Goal: Complete application form

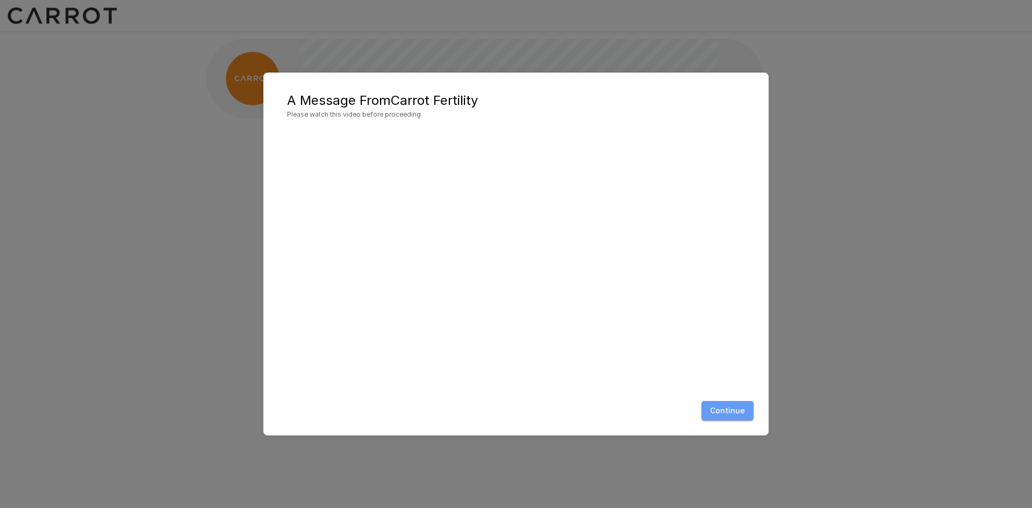
click at [736, 411] on button "Continue" at bounding box center [728, 411] width 52 height 20
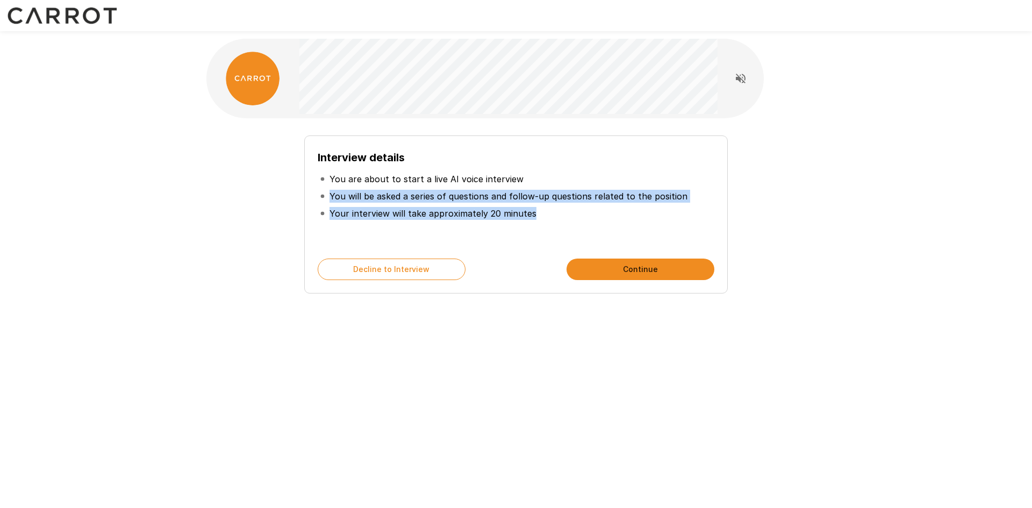
drag, startPoint x: 329, startPoint y: 198, endPoint x: 705, endPoint y: 208, distance: 376.5
click at [705, 208] on ul "You are about to start a live AI voice interview You will be asked a series of …" at bounding box center [516, 196] width 397 height 60
click at [627, 267] on button "Continue" at bounding box center [641, 270] width 148 height 22
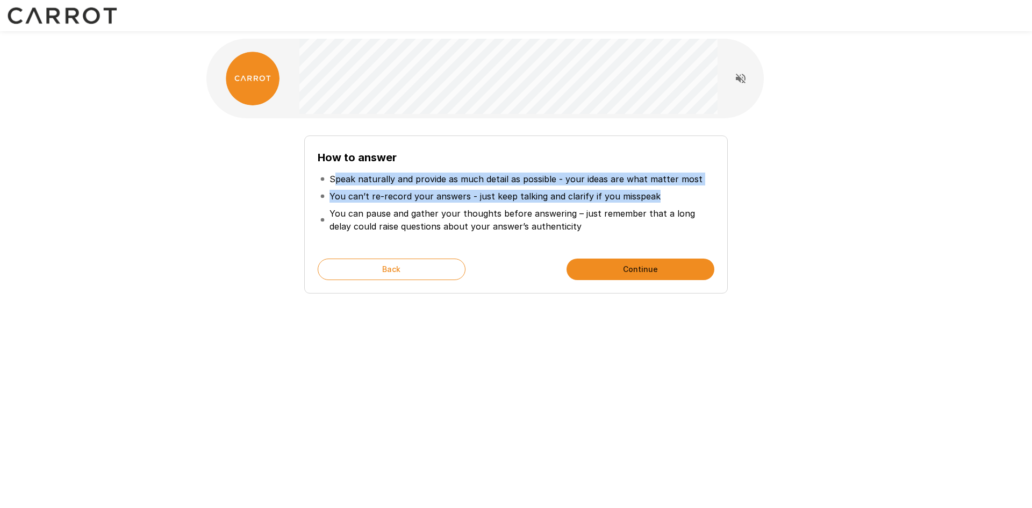
drag, startPoint x: 332, startPoint y: 179, endPoint x: 669, endPoint y: 195, distance: 337.0
click at [669, 195] on ul "Speak naturally and provide as much detail as possible - your ideas are what ma…" at bounding box center [516, 202] width 397 height 73
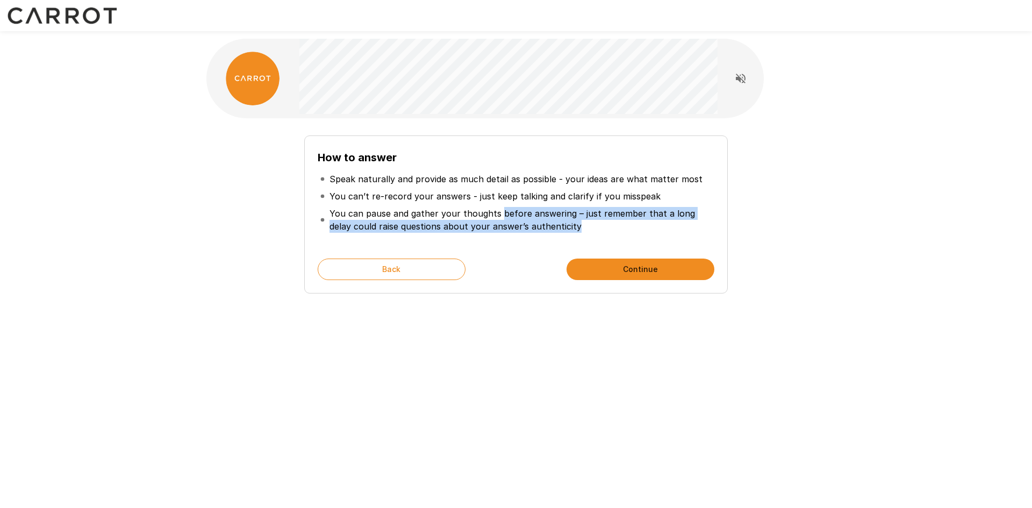
drag, startPoint x: 497, startPoint y: 211, endPoint x: 551, endPoint y: 226, distance: 55.3
click at [551, 226] on p "You can pause and gather your thoughts before answering – just remember that a …" at bounding box center [521, 220] width 383 height 26
click at [617, 261] on button "Continue" at bounding box center [641, 270] width 148 height 22
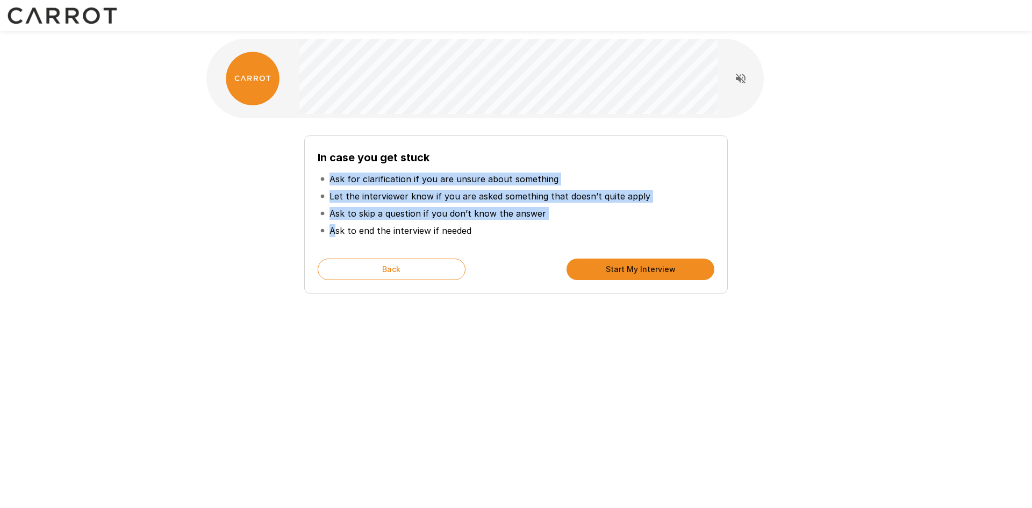
drag, startPoint x: 325, startPoint y: 179, endPoint x: 527, endPoint y: 220, distance: 206.4
click at [343, 222] on ul "Ask for clarification if you are unsure about something Let the interviewer kno…" at bounding box center [516, 204] width 397 height 77
click at [534, 220] on li "Ask to skip a question if you don’t know the answer" at bounding box center [516, 213] width 397 height 17
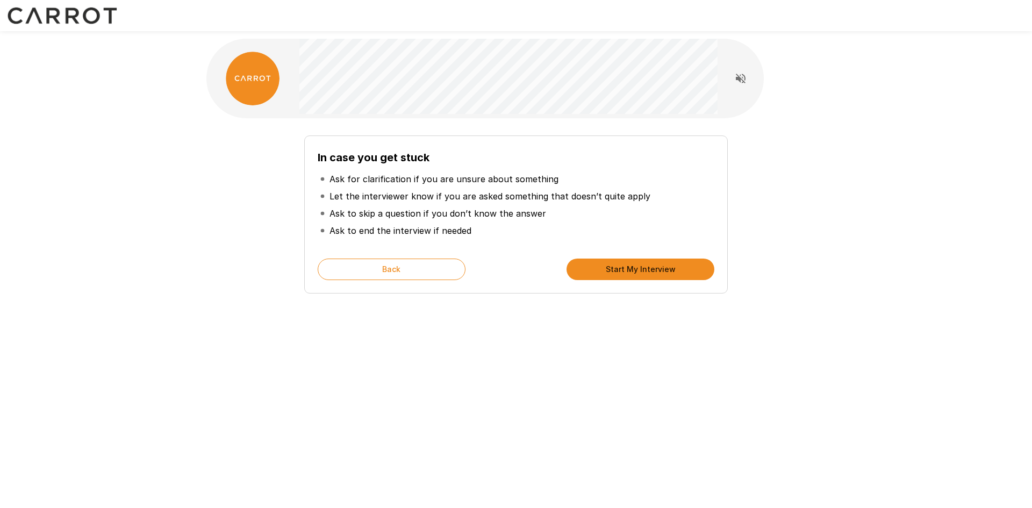
click at [630, 270] on button "Start My Interview" at bounding box center [641, 270] width 148 height 22
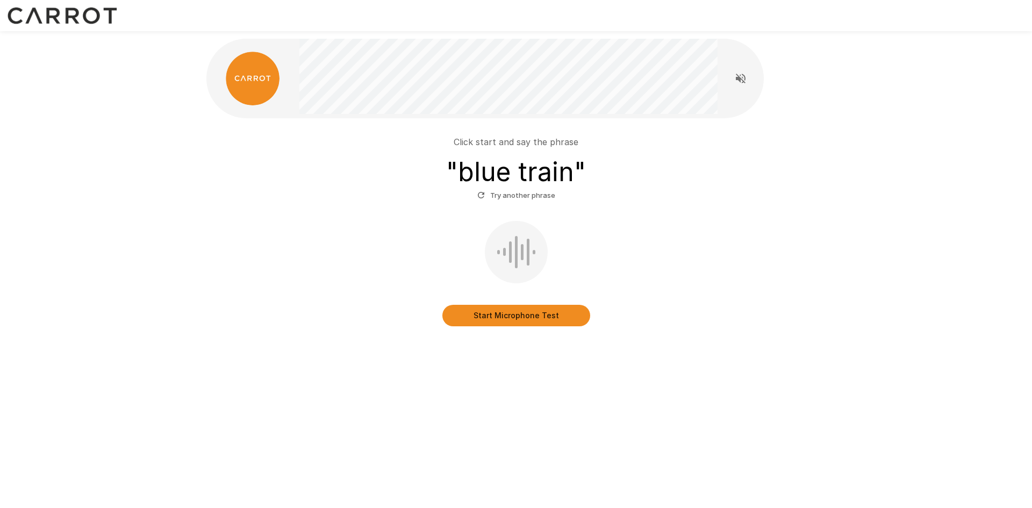
click at [555, 314] on button "Start Microphone Test" at bounding box center [517, 316] width 148 height 22
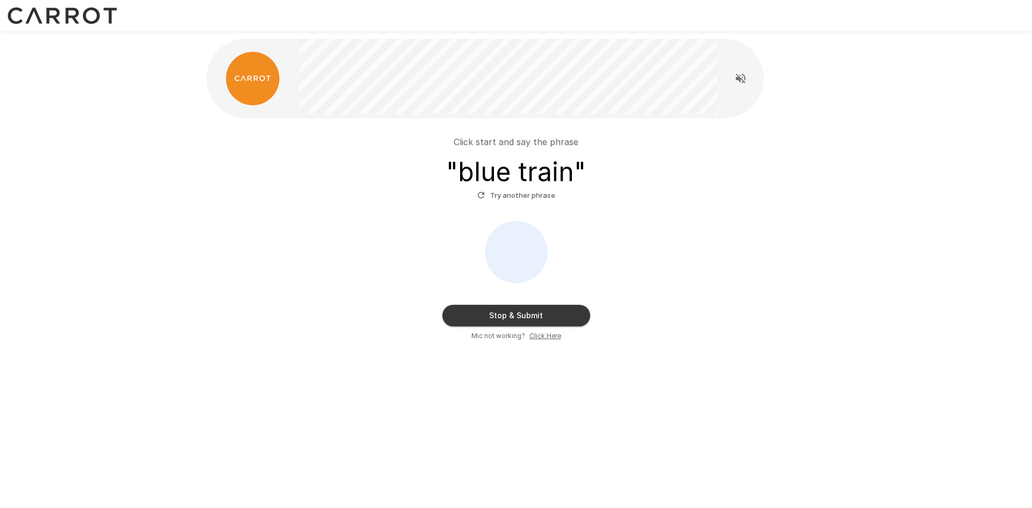
click at [565, 309] on button "Stop & Submit" at bounding box center [517, 316] width 148 height 22
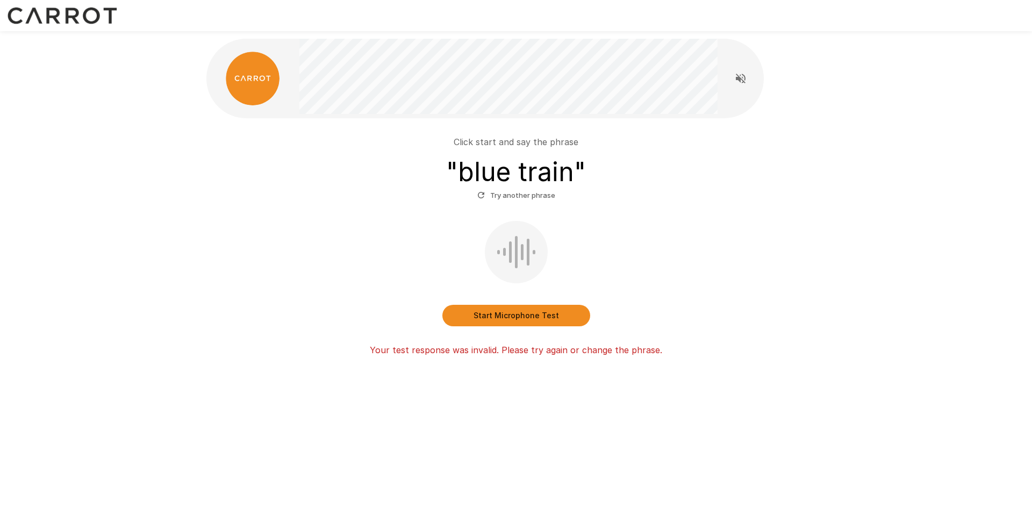
click at [574, 312] on button "Start Microphone Test" at bounding box center [517, 316] width 148 height 22
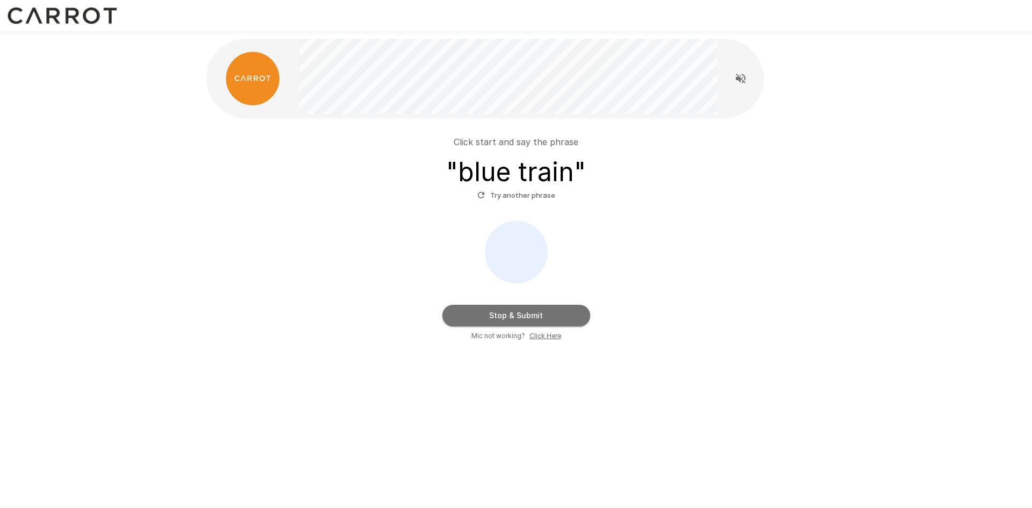
click at [574, 312] on button "Stop & Submit" at bounding box center [517, 316] width 148 height 22
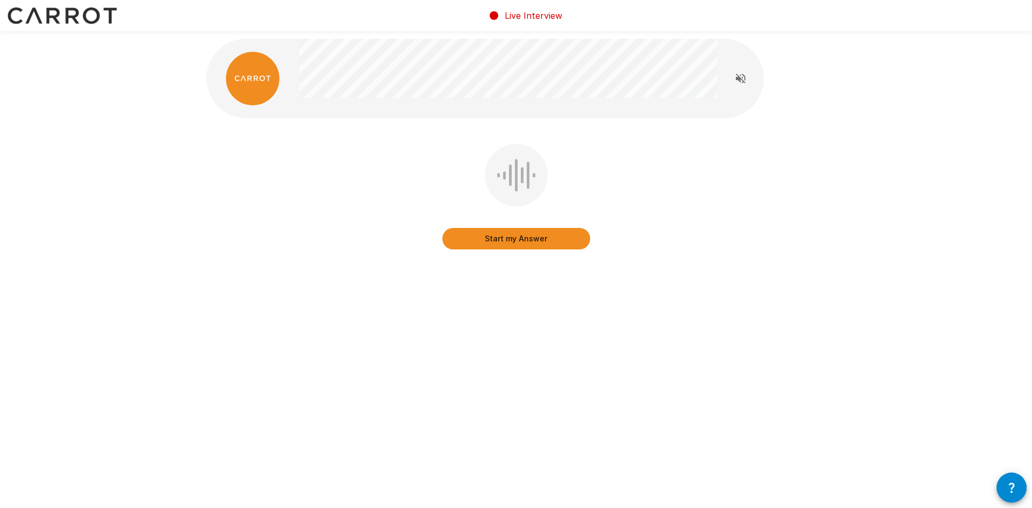
click at [524, 20] on p "Live Interview" at bounding box center [534, 15] width 58 height 13
click at [512, 244] on button "Start my Answer" at bounding box center [517, 239] width 148 height 22
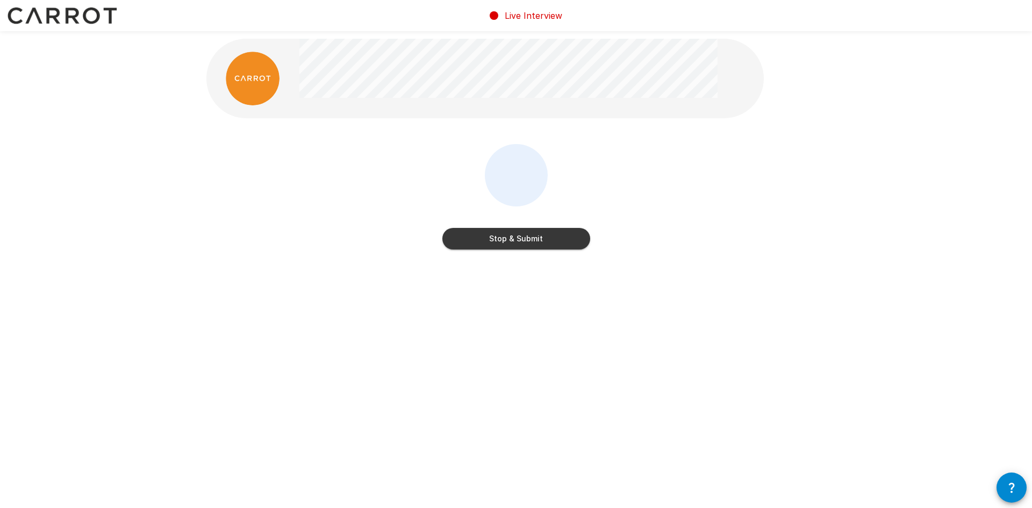
click at [538, 239] on button "Stop & Submit" at bounding box center [517, 239] width 148 height 22
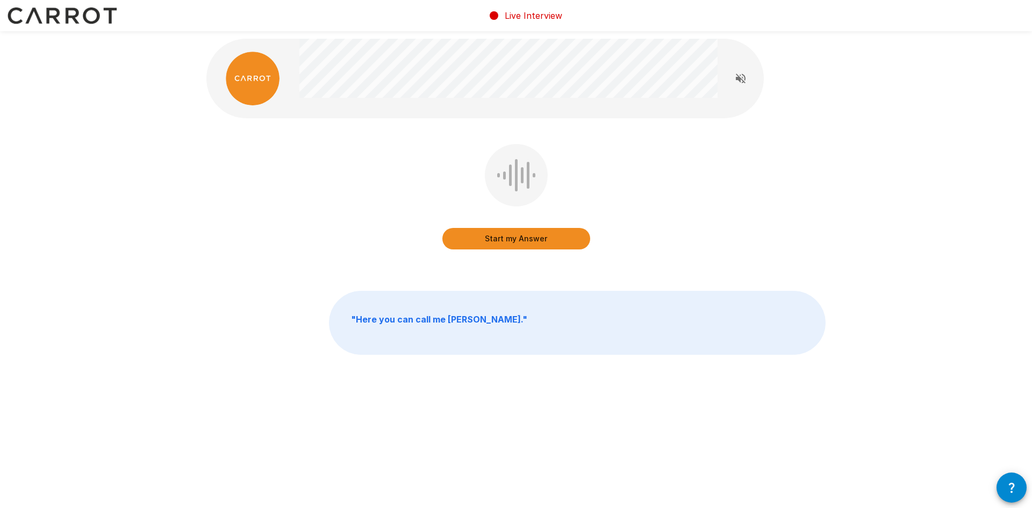
click at [523, 241] on button "Start my Answer" at bounding box center [517, 239] width 148 height 22
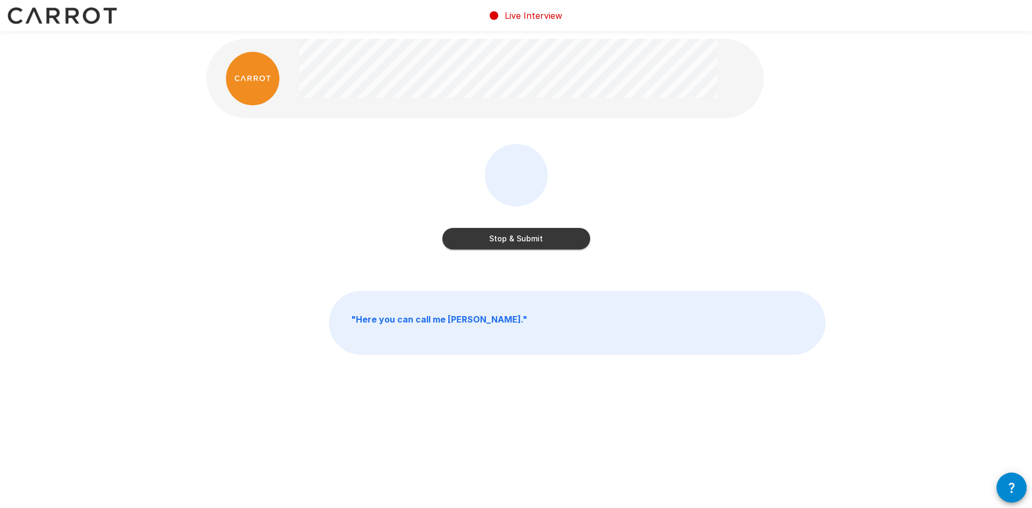
click at [557, 240] on button "Stop & Submit" at bounding box center [517, 239] width 148 height 22
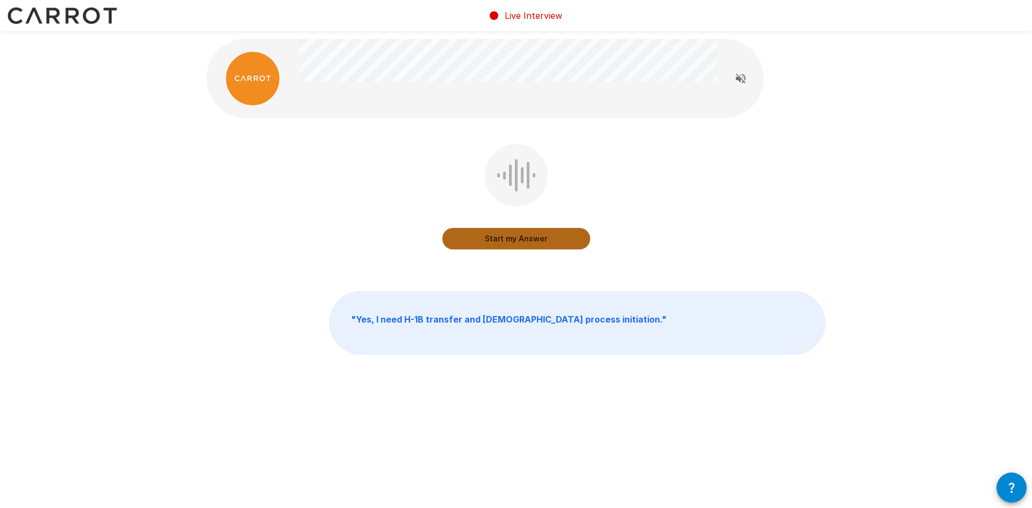
click at [508, 242] on button "Start my Answer" at bounding box center [517, 239] width 148 height 22
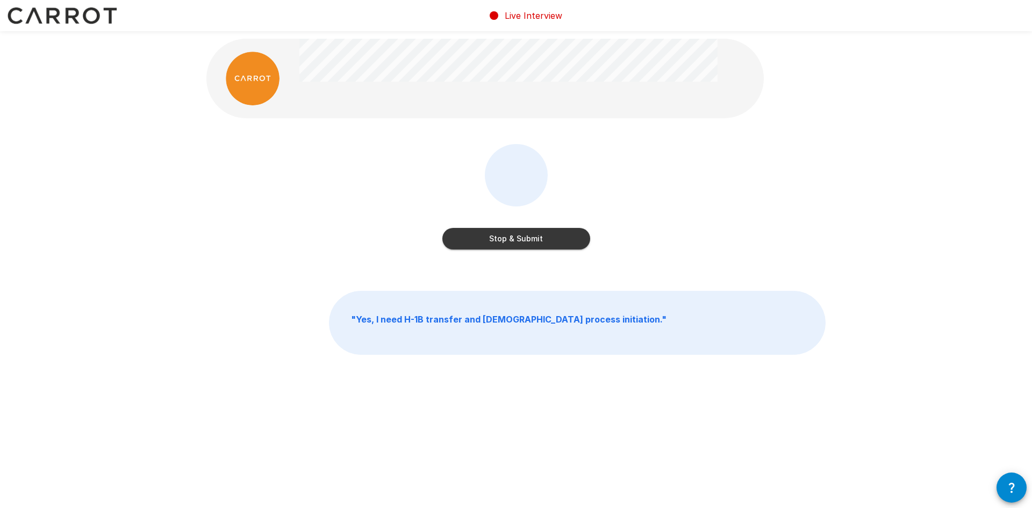
click at [515, 239] on button "Stop & Submit" at bounding box center [517, 239] width 148 height 22
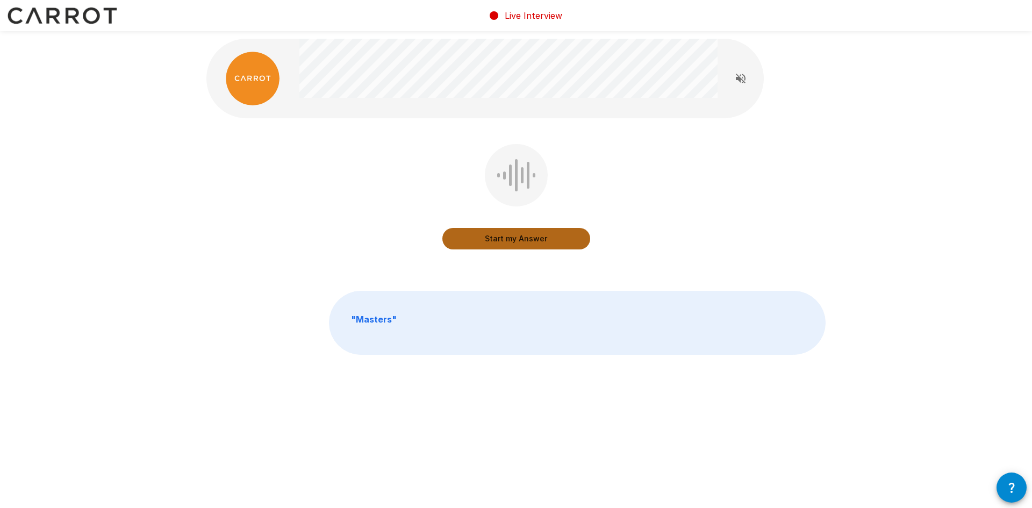
click at [530, 238] on button "Start my Answer" at bounding box center [517, 239] width 148 height 22
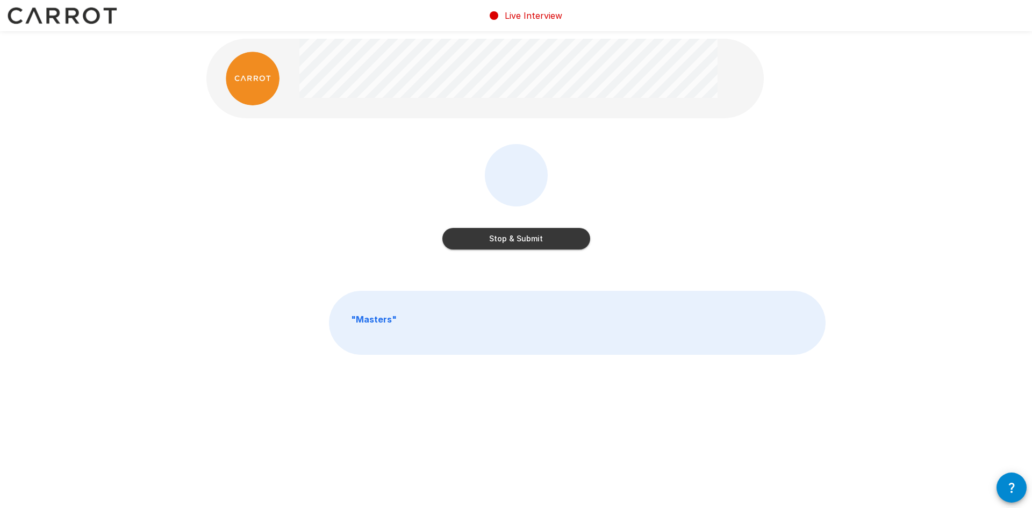
click at [539, 239] on button "Stop & Submit" at bounding box center [517, 239] width 148 height 22
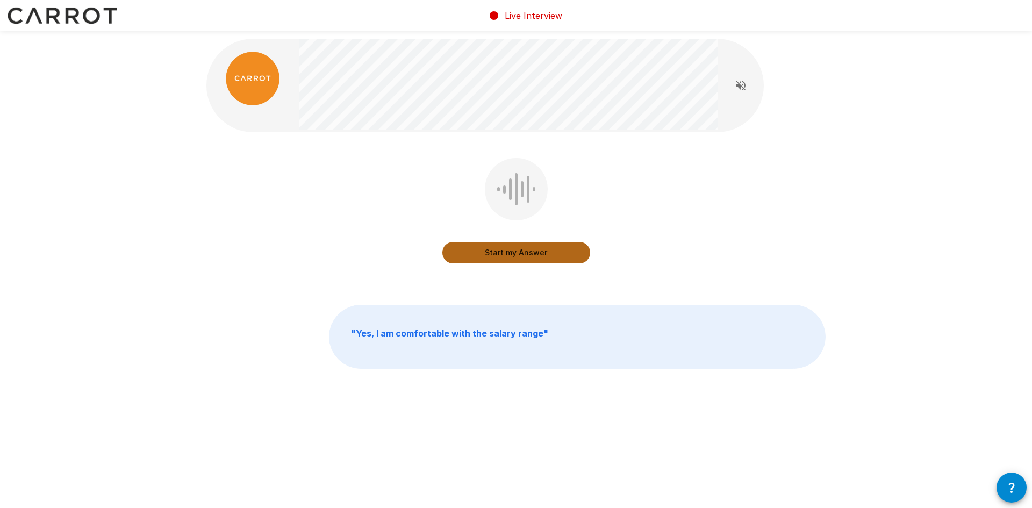
click at [557, 255] on button "Start my Answer" at bounding box center [517, 253] width 148 height 22
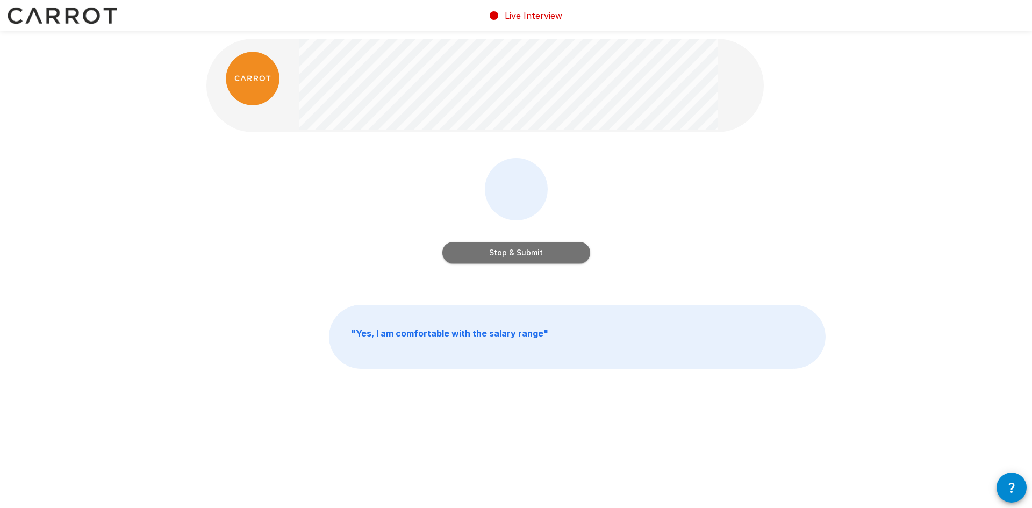
click at [580, 254] on button "Stop & Submit" at bounding box center [517, 253] width 148 height 22
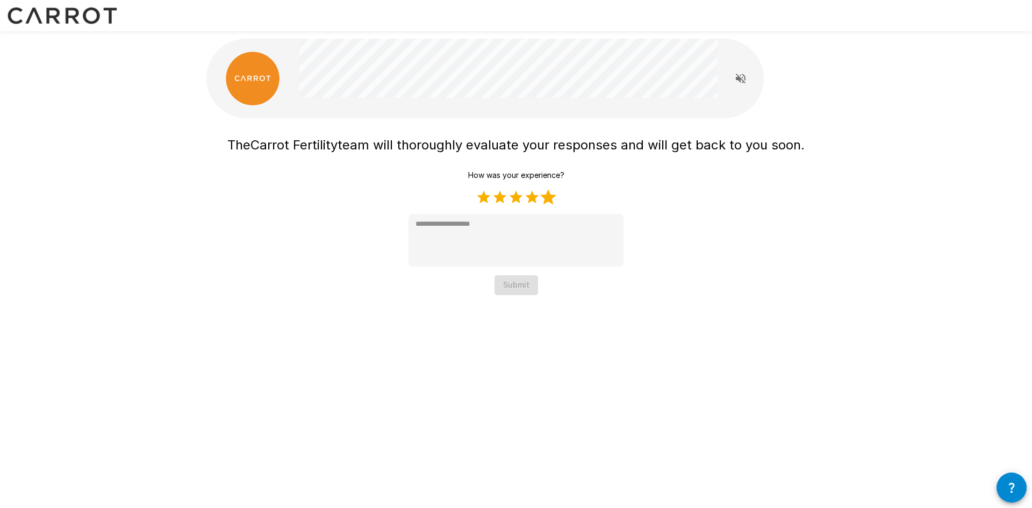
click at [550, 197] on label "5 Stars" at bounding box center [548, 197] width 16 height 16
type textarea "*"
click at [516, 290] on button "Submit" at bounding box center [517, 285] width 44 height 20
